Goal: Information Seeking & Learning: Learn about a topic

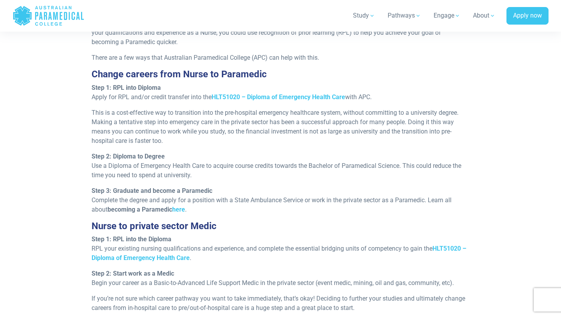
scroll to position [709, 0]
click at [181, 210] on link "here" at bounding box center [178, 208] width 13 height 7
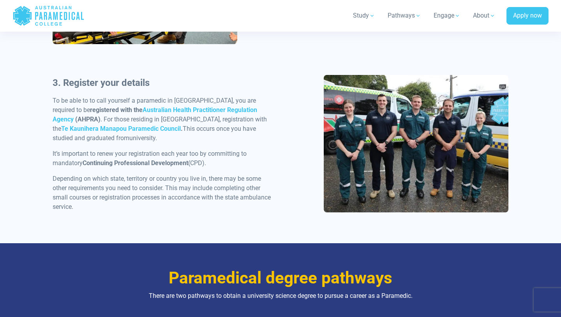
scroll to position [716, 0]
